Goal: Task Accomplishment & Management: Use online tool/utility

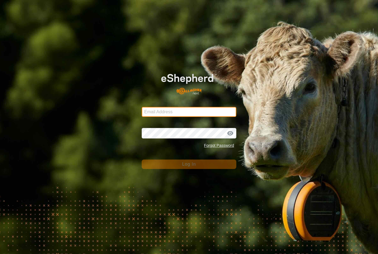
click at [211, 115] on input "Email Address" at bounding box center [189, 112] width 95 height 10
type input "[PERSON_NAME][EMAIL_ADDRESS][DOMAIN_NAME]"
click at [189, 164] on button "Log In" at bounding box center [189, 164] width 95 height 9
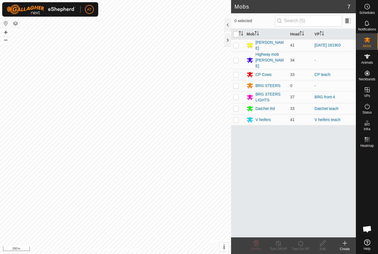
click at [238, 46] on p-checkbox at bounding box center [237, 45] width 6 height 4
checkbox input "true"
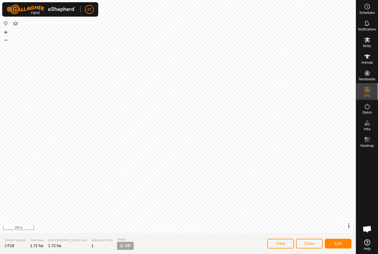
click at [311, 243] on span "Close" at bounding box center [309, 243] width 11 height 4
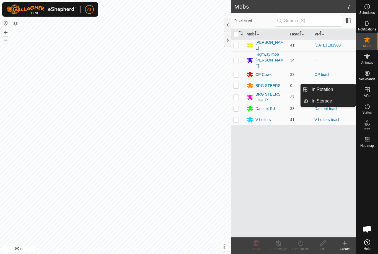
click at [338, 90] on link "In Rotation" at bounding box center [332, 89] width 47 height 11
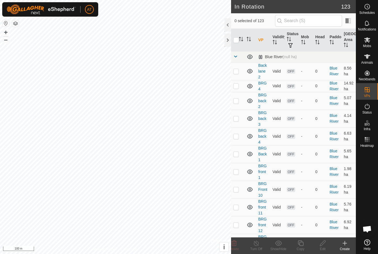
click at [238, 57] on span at bounding box center [236, 56] width 4 height 4
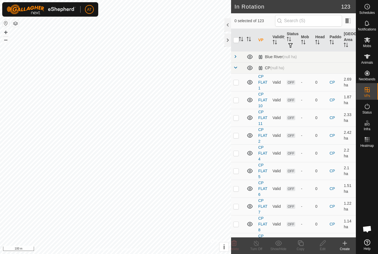
click at [238, 70] on span at bounding box center [236, 67] width 4 height 4
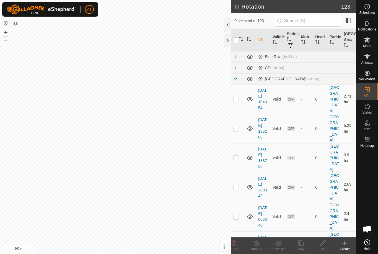
click at [237, 80] on span at bounding box center [236, 78] width 4 height 4
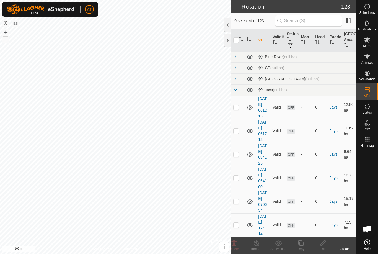
click at [272, 90] on div "Jays (null ha)" at bounding box center [272, 90] width 29 height 5
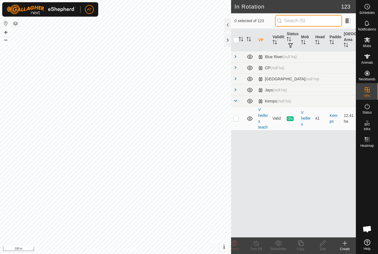
click at [321, 25] on input "text" at bounding box center [308, 21] width 67 height 12
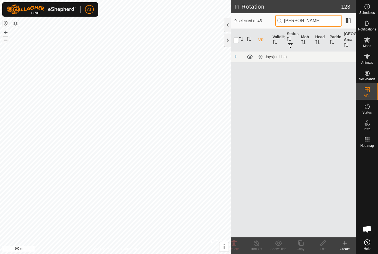
type input "J"
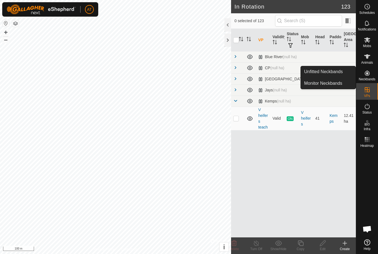
click at [234, 100] on span at bounding box center [236, 101] width 4 height 4
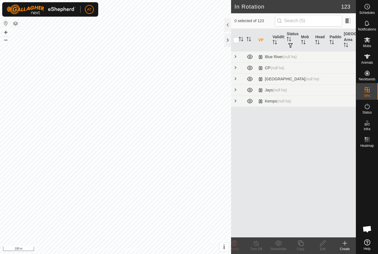
click at [237, 88] on span at bounding box center [236, 90] width 4 height 4
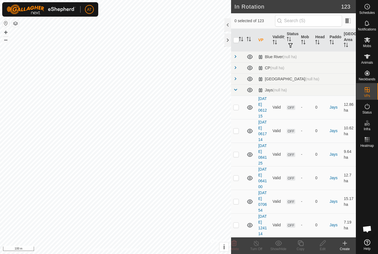
click at [237, 89] on span at bounding box center [236, 90] width 4 height 4
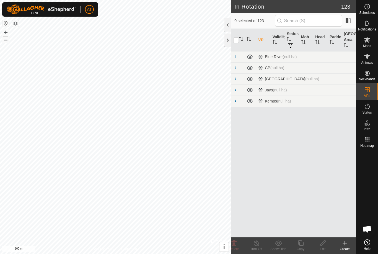
click at [237, 80] on span at bounding box center [236, 78] width 4 height 4
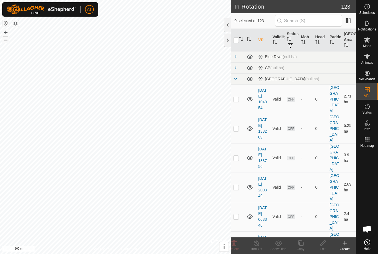
click at [237, 66] on span at bounding box center [236, 67] width 4 height 4
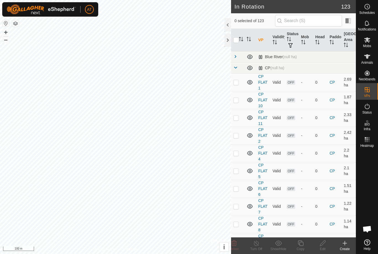
click at [237, 57] on span at bounding box center [236, 56] width 4 height 4
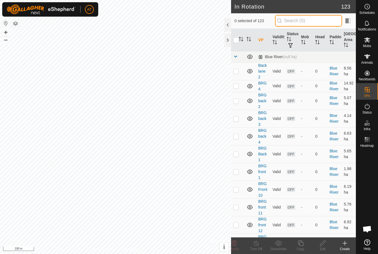
click at [324, 22] on input "text" at bounding box center [308, 21] width 67 height 12
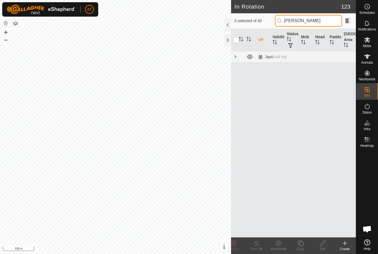
type input "Jay"
click at [235, 57] on span at bounding box center [236, 56] width 4 height 4
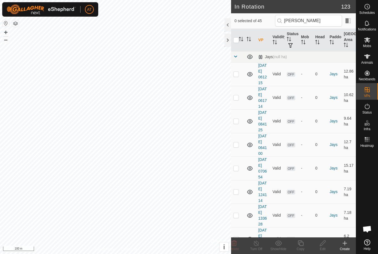
click at [243, 74] on td at bounding box center [237, 74] width 13 height 24
click at [234, 244] on icon at bounding box center [234, 243] width 5 height 6
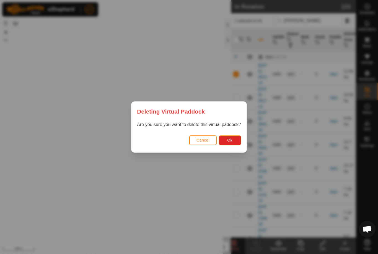
click at [236, 142] on button "Ok" at bounding box center [230, 140] width 22 height 10
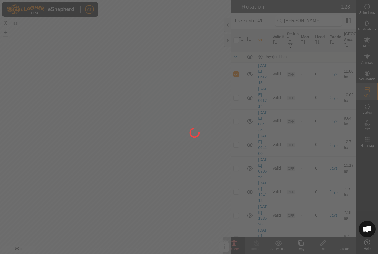
checkbox input "false"
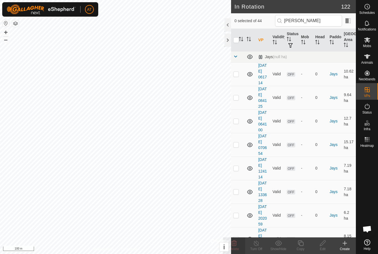
click at [237, 79] on td at bounding box center [237, 74] width 13 height 24
checkbox input "true"
click at [239, 243] on delete-svg-icon at bounding box center [234, 243] width 22 height 7
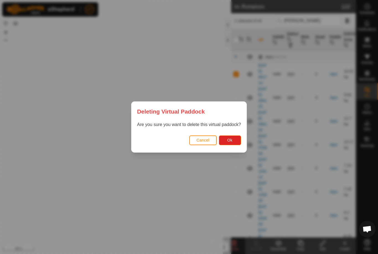
click at [237, 136] on button "Ok" at bounding box center [230, 140] width 22 height 10
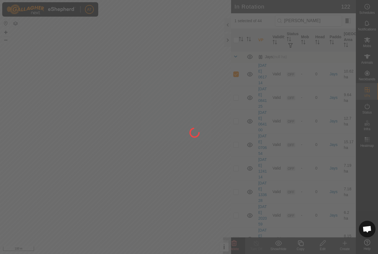
checkbox input "false"
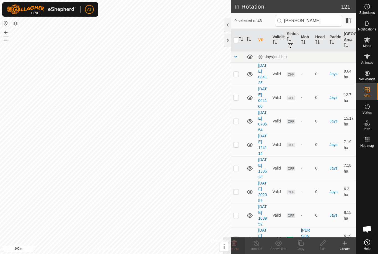
click at [239, 76] on p-checkbox at bounding box center [237, 74] width 6 height 4
checkbox input "true"
click at [240, 103] on td at bounding box center [237, 98] width 13 height 24
checkbox input "true"
click at [240, 133] on td at bounding box center [237, 121] width 13 height 24
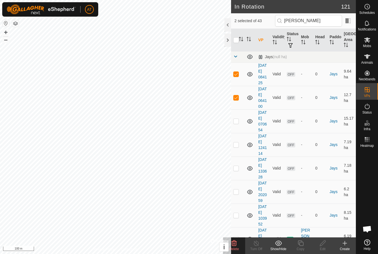
checkbox input "true"
click at [239, 147] on p-checkbox at bounding box center [237, 144] width 6 height 4
checkbox input "true"
click at [240, 180] on td at bounding box center [237, 169] width 13 height 24
checkbox input "true"
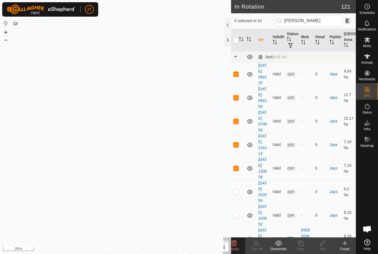
click at [239, 246] on delete-svg-icon at bounding box center [234, 243] width 22 height 7
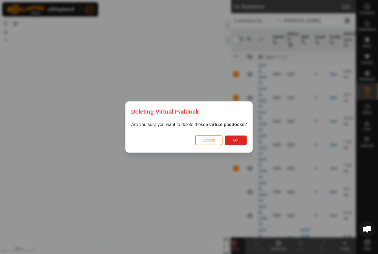
click at [242, 134] on div "Cancel Ok" at bounding box center [189, 143] width 127 height 19
click at [240, 138] on button "Ok" at bounding box center [236, 140] width 22 height 10
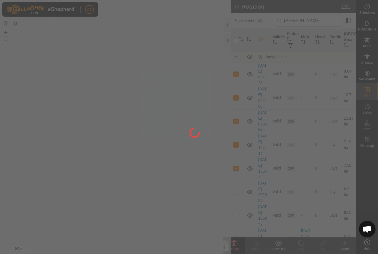
checkbox input "false"
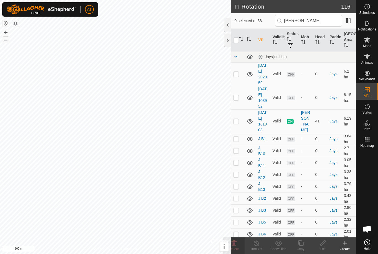
click at [239, 76] on p-checkbox at bounding box center [237, 74] width 6 height 4
checkbox input "true"
click at [237, 123] on p-checkbox at bounding box center [237, 121] width 6 height 4
checkbox input "true"
click at [237, 109] on td at bounding box center [237, 98] width 13 height 24
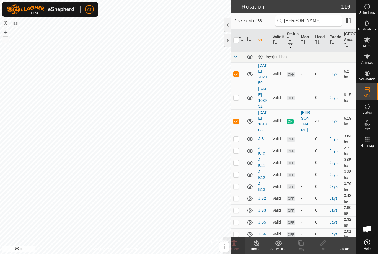
checkbox input "true"
click at [239, 123] on p-checkbox at bounding box center [237, 121] width 6 height 4
click at [236, 123] on p-checkbox at bounding box center [237, 121] width 6 height 4
click at [235, 123] on p-checkbox at bounding box center [237, 121] width 6 height 4
checkbox input "false"
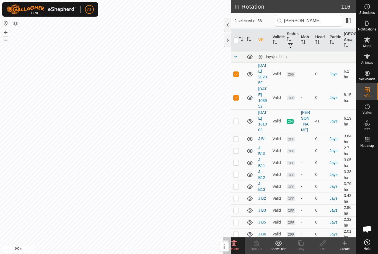
click at [237, 242] on icon at bounding box center [234, 243] width 7 height 7
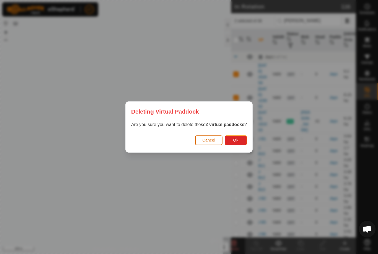
click at [237, 142] on span "Ok" at bounding box center [236, 140] width 5 height 4
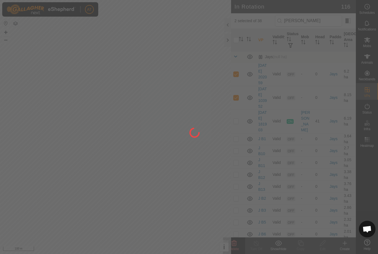
checkbox input "false"
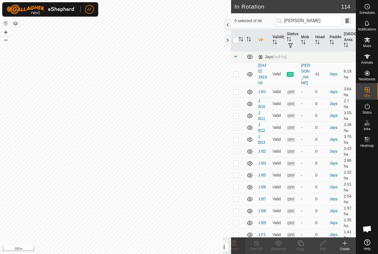
click at [347, 244] on icon at bounding box center [345, 243] width 7 height 7
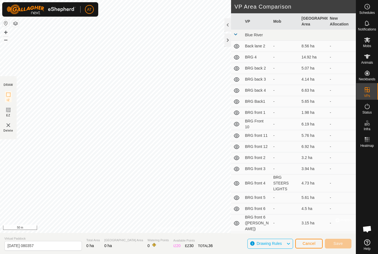
click at [309, 240] on button "Cancel" at bounding box center [309, 244] width 27 height 10
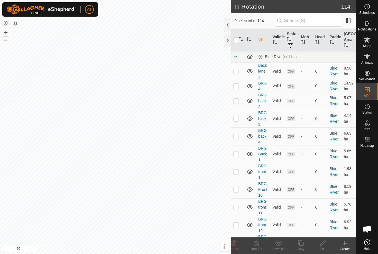
click at [346, 242] on icon at bounding box center [345, 243] width 7 height 7
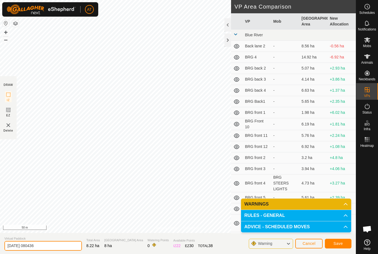
click at [53, 243] on input "2025-09-29 080436" at bounding box center [43, 246] width 78 height 10
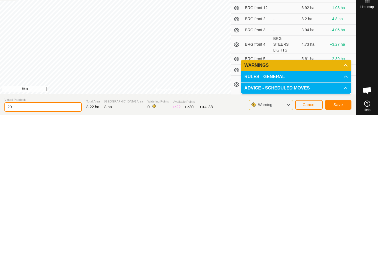
type input "2"
type input "Jays teach"
click at [342, 199] on p-accordion-header "WARNINGS" at bounding box center [296, 204] width 110 height 11
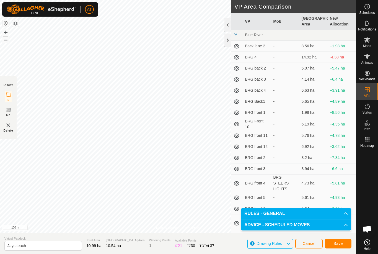
click at [343, 245] on span "Save" at bounding box center [338, 243] width 9 height 4
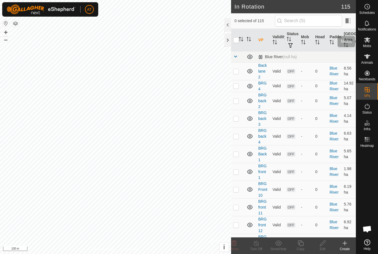
click at [370, 42] on icon at bounding box center [367, 40] width 7 height 7
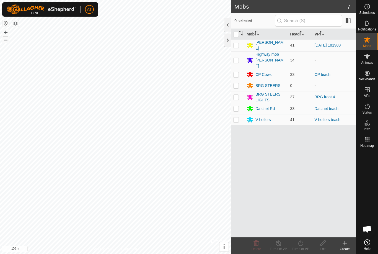
click at [239, 45] on p-checkbox at bounding box center [237, 45] width 6 height 4
checkbox input "true"
click at [305, 246] on turn-on-svg-icon at bounding box center [301, 243] width 22 height 7
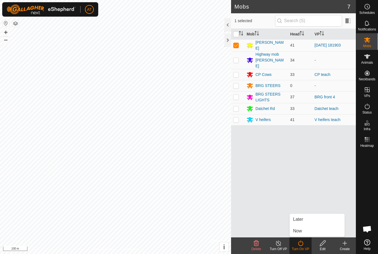
click at [304, 228] on link "Now" at bounding box center [317, 231] width 55 height 11
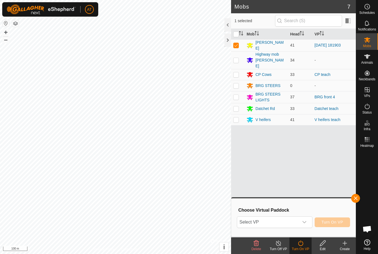
click at [290, 222] on span "Select VP" at bounding box center [268, 222] width 62 height 11
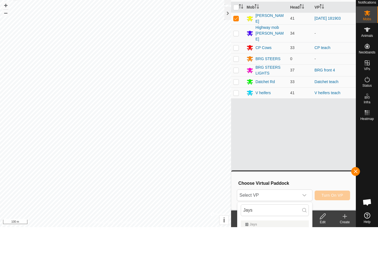
scroll to position [27, 0]
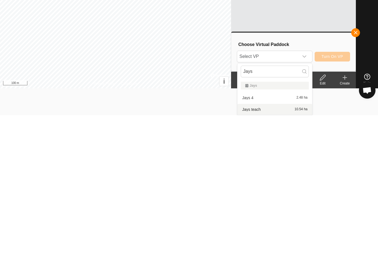
type input "Jays"
click at [273, 245] on div "Jays teach 10.54 ha" at bounding box center [275, 248] width 68 height 7
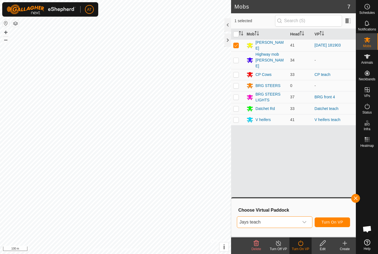
click at [340, 222] on span "Turn On VP" at bounding box center [333, 222] width 22 height 4
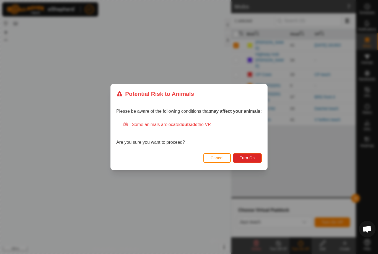
click at [254, 154] on button "Turn On" at bounding box center [247, 158] width 29 height 10
